Goal: Check status: Check status

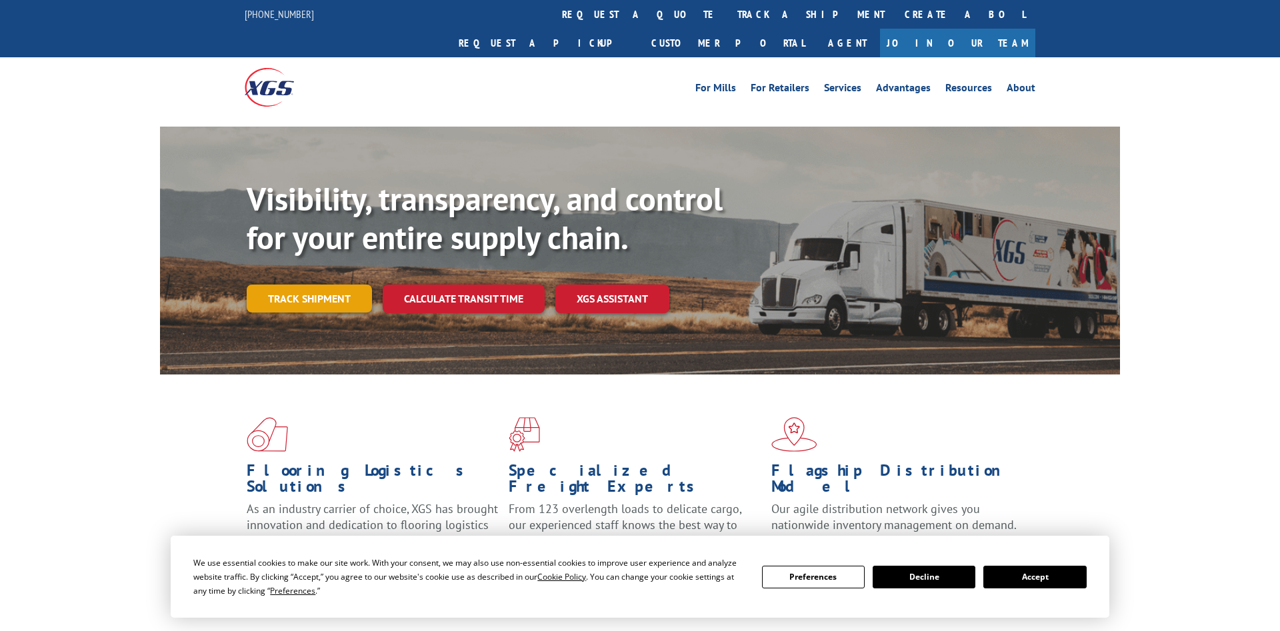
click at [306, 285] on link "Track shipment" at bounding box center [309, 299] width 125 height 28
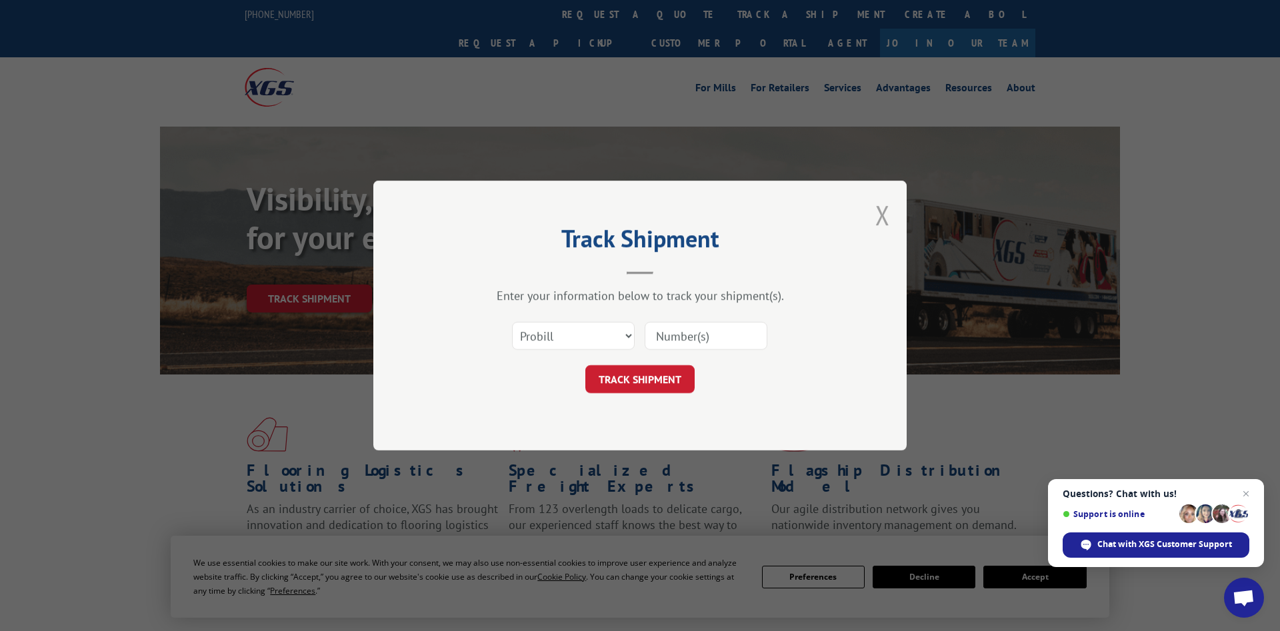
click at [879, 222] on button "Close modal" at bounding box center [882, 214] width 15 height 35
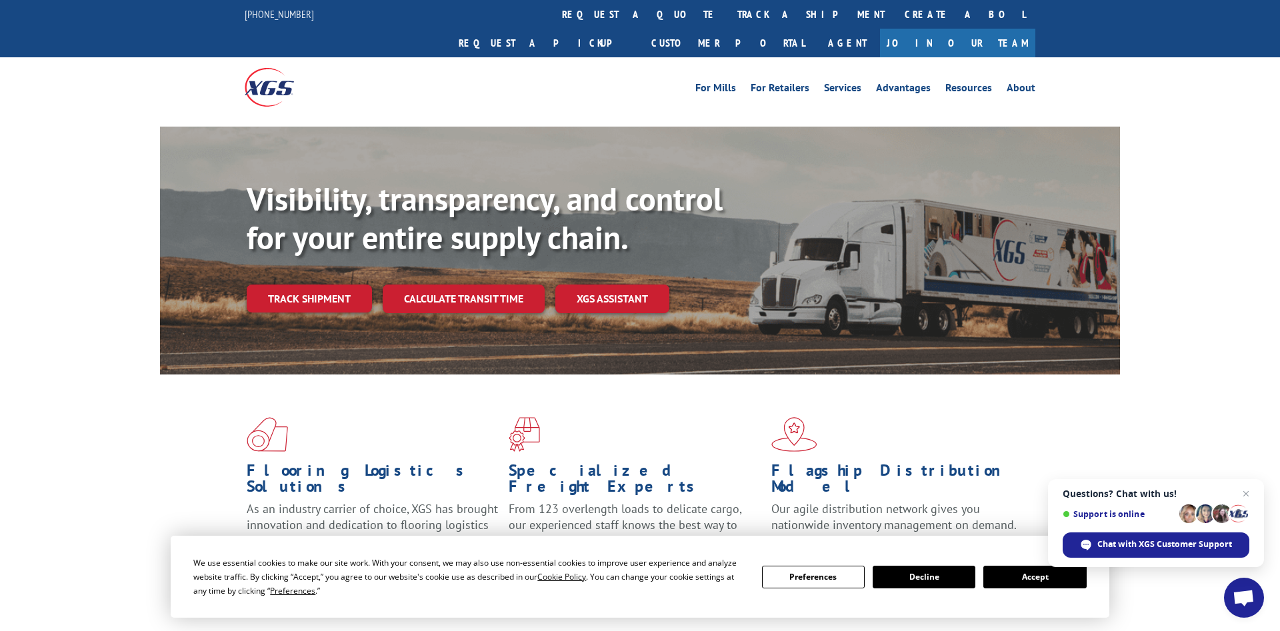
scroll to position [272, 0]
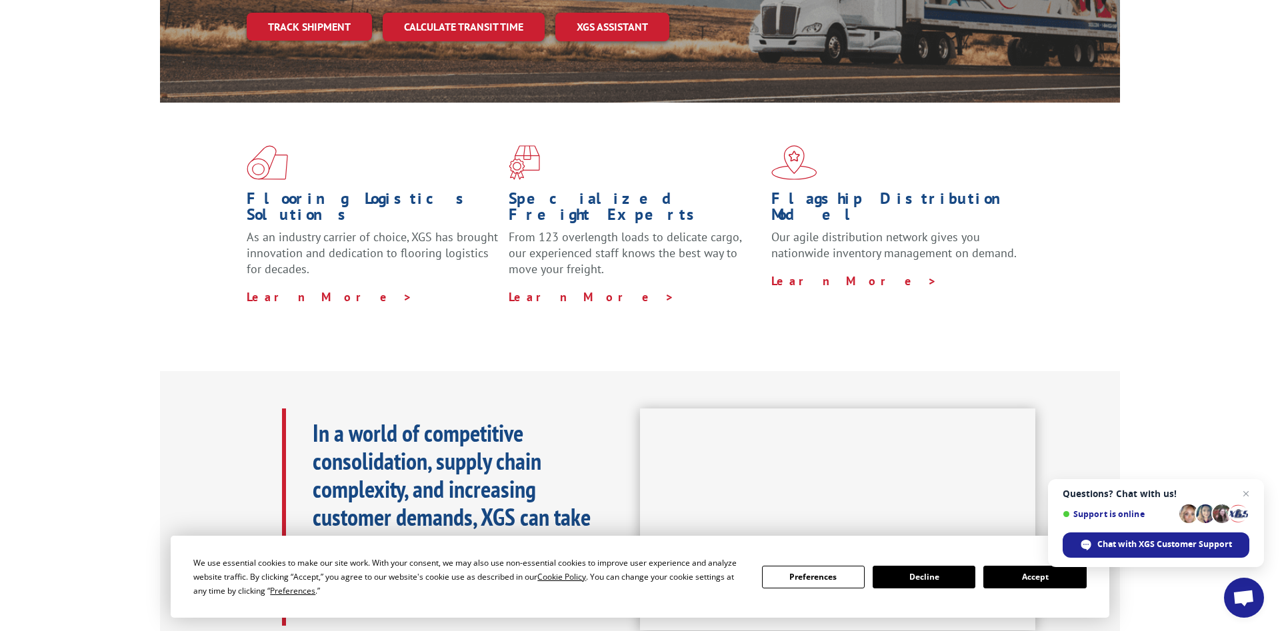
click at [1030, 573] on button "Accept" at bounding box center [1034, 577] width 103 height 23
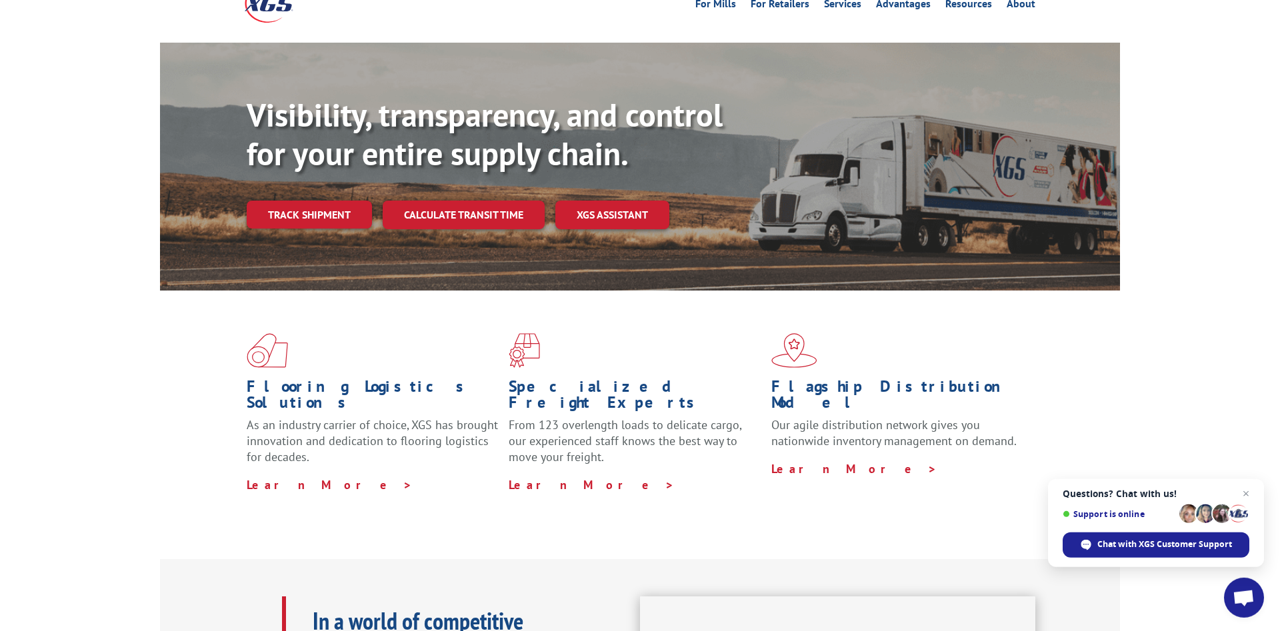
scroll to position [68, 0]
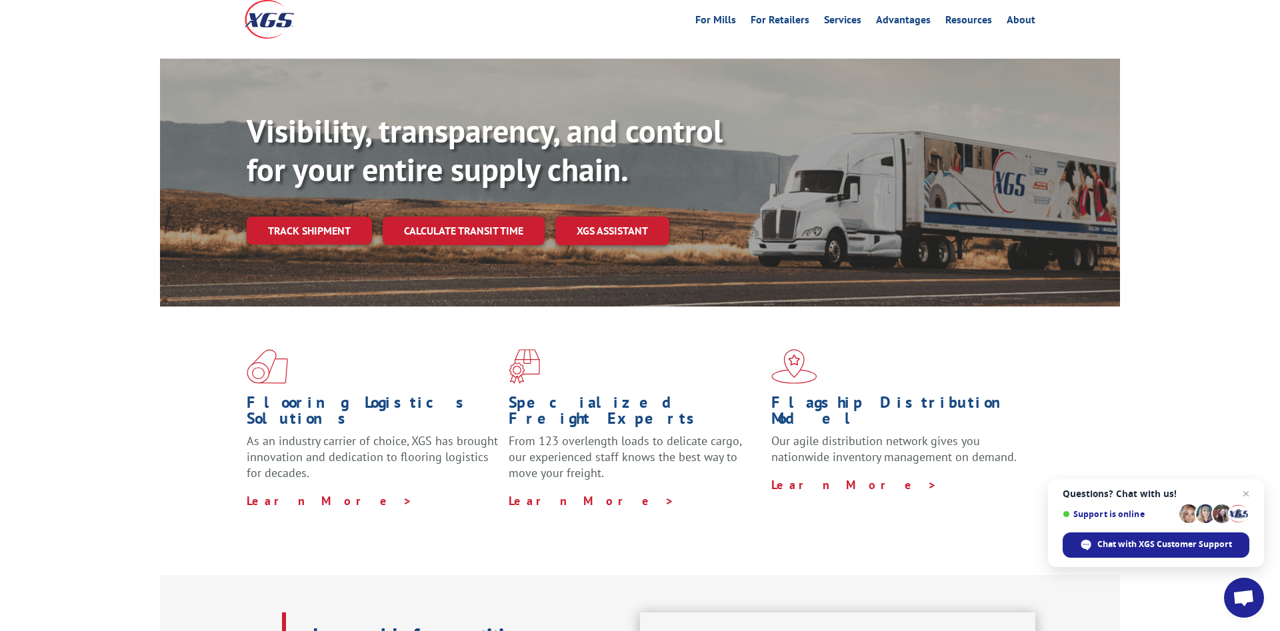
click at [316, 187] on div "Visibility, transparency, and control for your entire supply chain. Track shipm…" at bounding box center [683, 205] width 873 height 186
click at [321, 217] on link "Track shipment" at bounding box center [309, 231] width 125 height 28
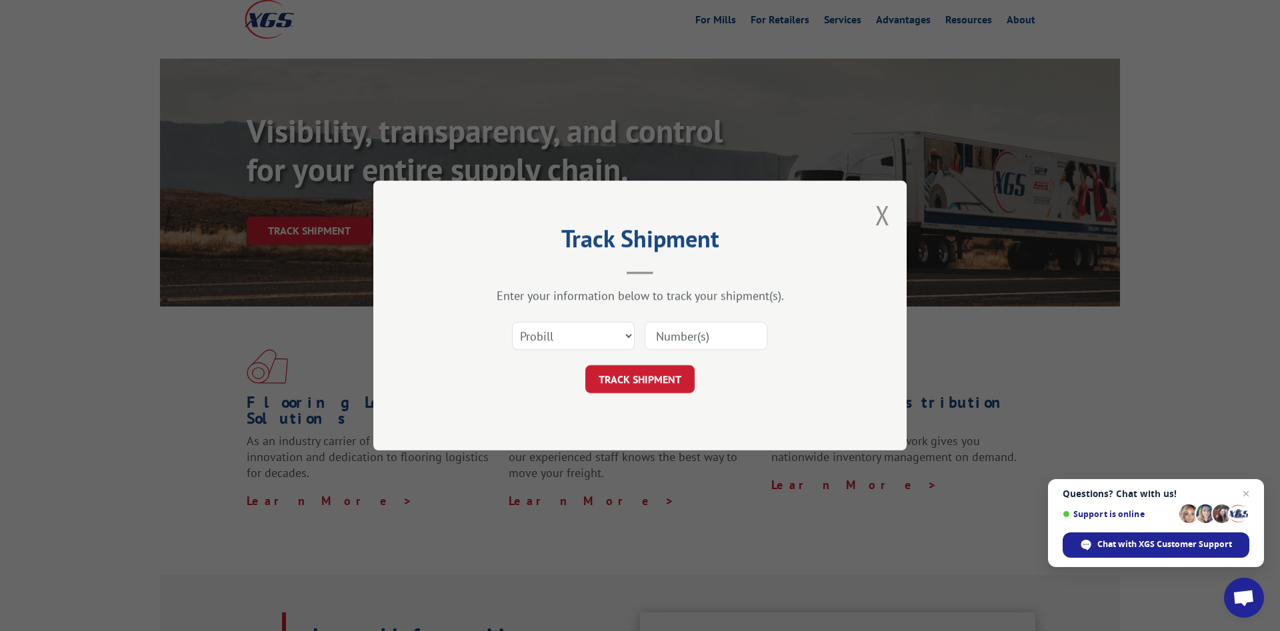
click at [703, 337] on input at bounding box center [706, 336] width 123 height 28
paste input "17590055"
type input "17590055"
click at [677, 382] on button "TRACK SHIPMENT" at bounding box center [639, 379] width 109 height 28
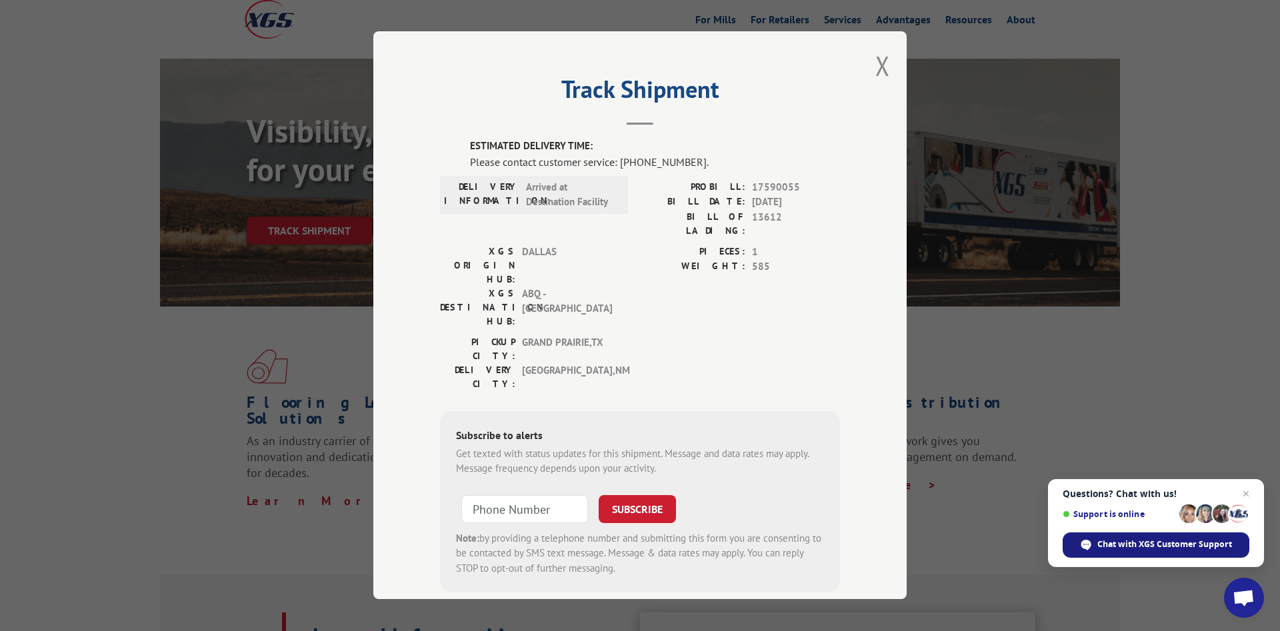
click at [1126, 549] on span "Chat with XGS Customer Support" at bounding box center [1164, 545] width 135 height 12
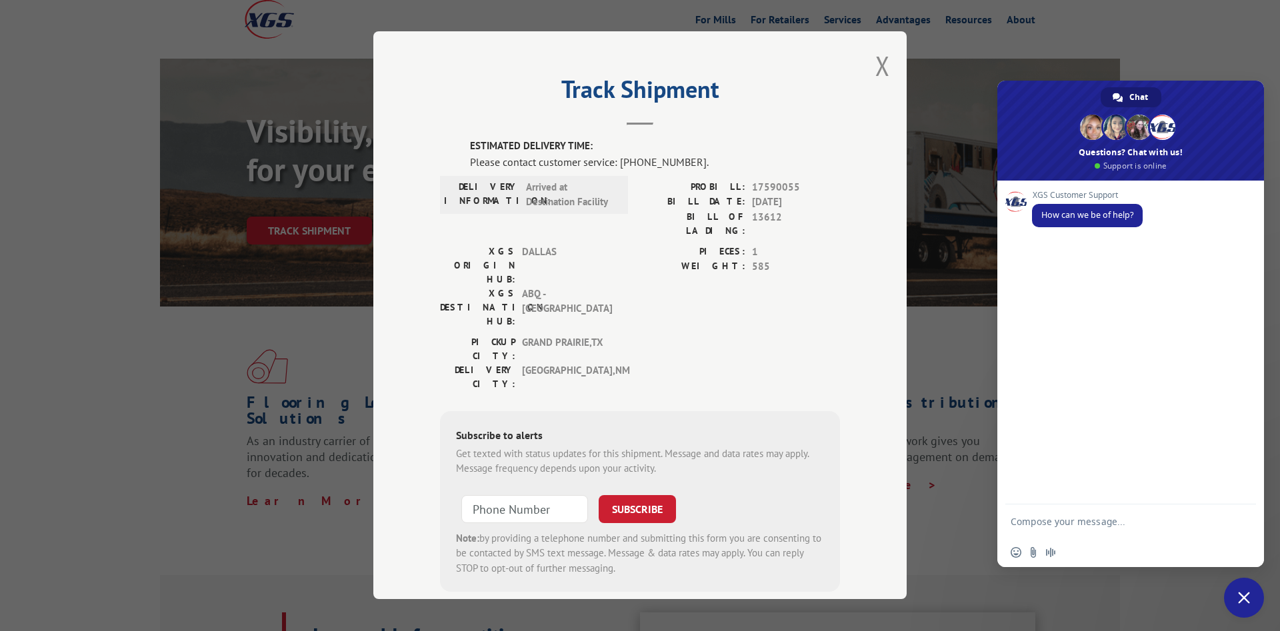
click at [1058, 524] on textarea "Compose your message..." at bounding box center [1116, 522] width 211 height 12
type textarea "Need to find out when our turf wil be delivered pro bill # 17590055"
click at [1241, 527] on span "Send" at bounding box center [1240, 520] width 22 height 22
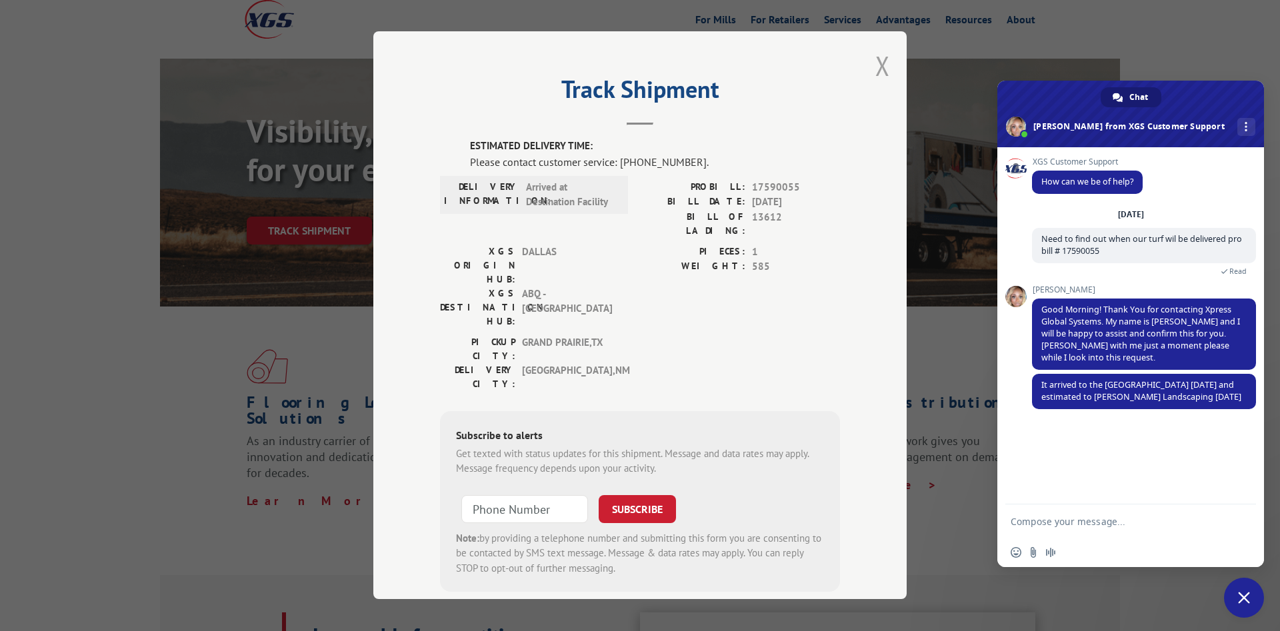
click at [877, 67] on button "Close modal" at bounding box center [882, 65] width 15 height 35
